Goal: Check status: Check status

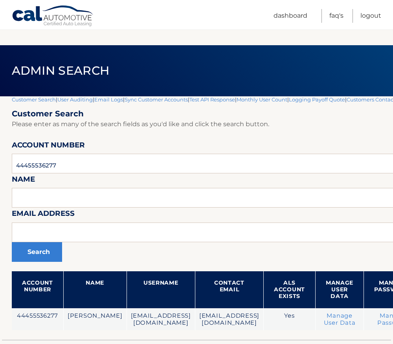
scroll to position [55, 0]
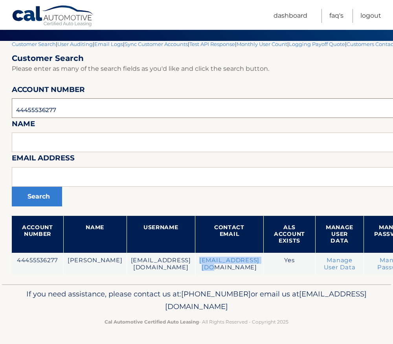
click at [30, 114] on input "44455536277" at bounding box center [259, 108] width 494 height 20
click at [30, 112] on input "44455536277" at bounding box center [259, 108] width 494 height 20
paste input "44455988553"
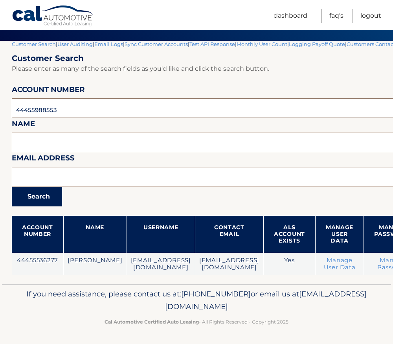
type input "44455988553"
click at [40, 196] on button "Search" at bounding box center [37, 197] width 50 height 20
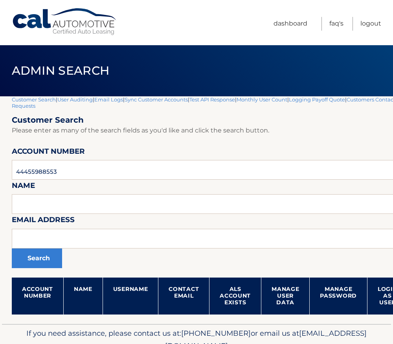
scroll to position [39, 0]
